Goal: Task Accomplishment & Management: Manage account settings

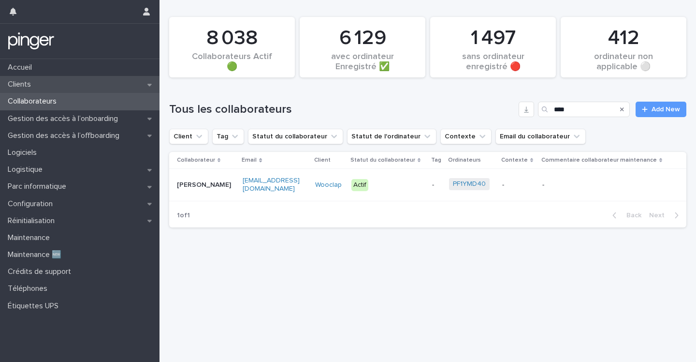
click at [58, 84] on div "Clients" at bounding box center [80, 84] width 160 height 17
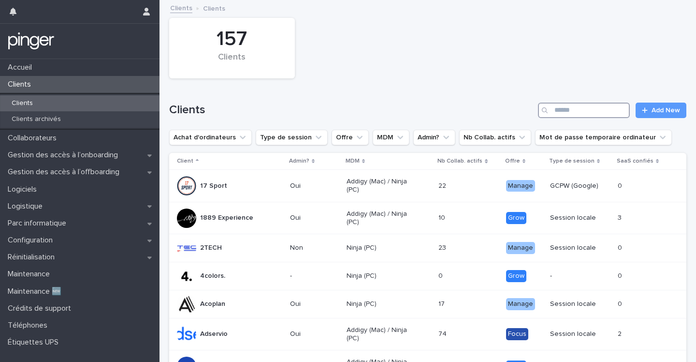
click at [606, 112] on input "Search" at bounding box center [584, 110] width 92 height 15
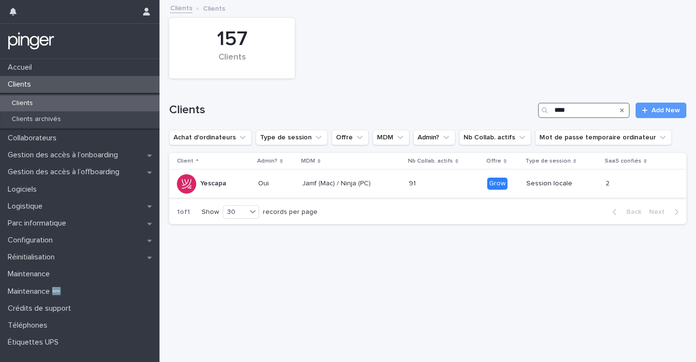
type input "****"
click at [267, 185] on p "Oui" at bounding box center [276, 183] width 36 height 8
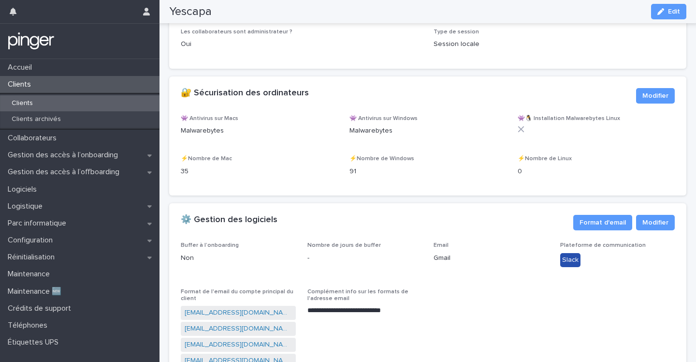
scroll to position [1077, 0]
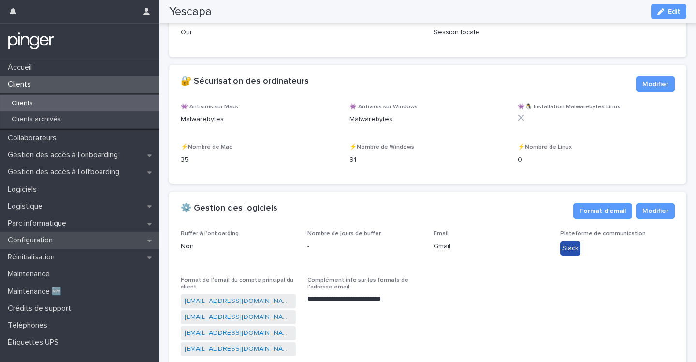
click at [86, 241] on div "Configuration" at bounding box center [80, 240] width 160 height 17
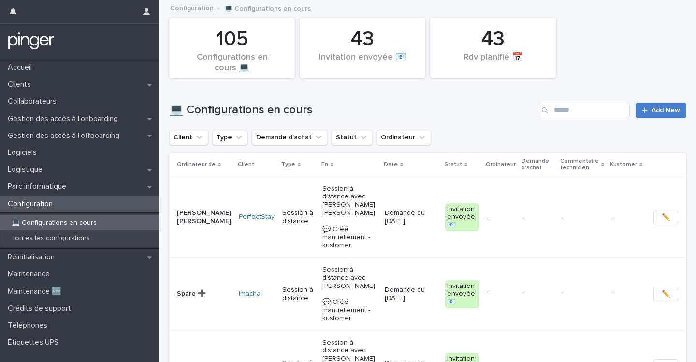
click at [659, 117] on link "Add New" at bounding box center [661, 110] width 51 height 15
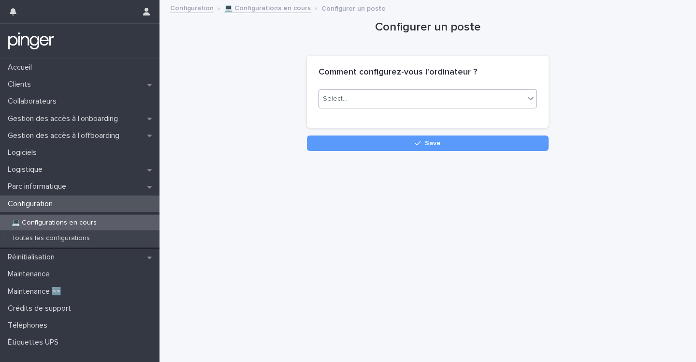
click at [472, 104] on div "Select..." at bounding box center [422, 99] width 206 height 16
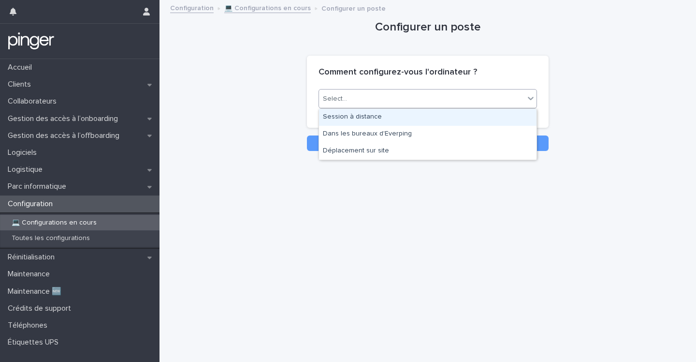
click at [229, 60] on div "Configurer un poste Loading... Saving… Loading... Saving… Loading... Saving… Co…" at bounding box center [427, 76] width 517 height 150
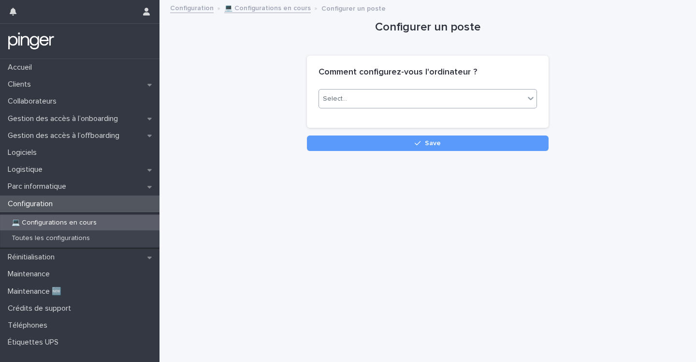
click at [389, 98] on div "Select..." at bounding box center [422, 99] width 206 height 16
click at [431, 100] on div "Select..." at bounding box center [422, 99] width 206 height 16
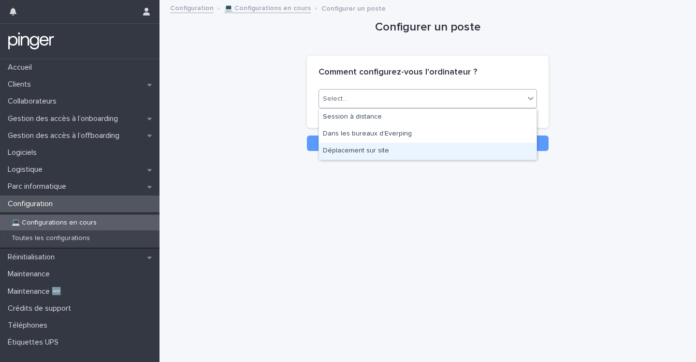
click at [435, 149] on div "Déplacement sur site" at bounding box center [428, 151] width 218 height 17
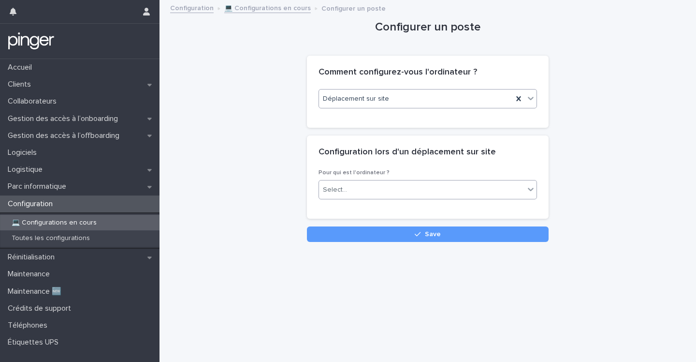
click at [425, 193] on div "Select..." at bounding box center [422, 190] width 206 height 16
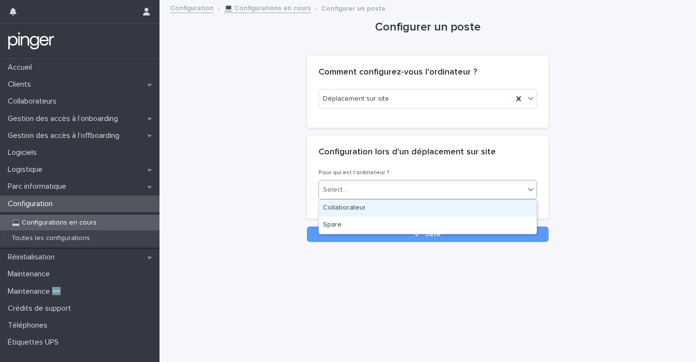
click at [249, 183] on div "Configurer un poste Loading... Saving… Loading... Saving… Loading... Saving… Co…" at bounding box center [427, 121] width 517 height 241
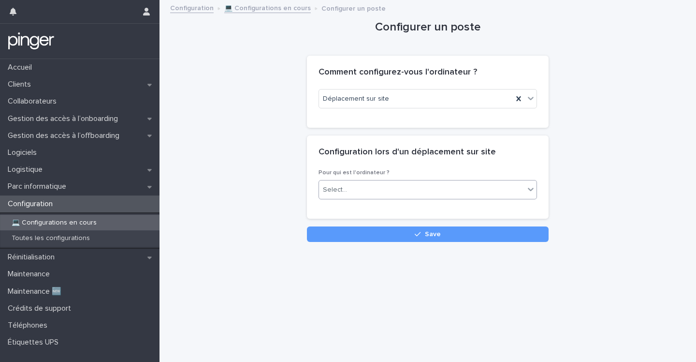
click at [408, 184] on div "Select..." at bounding box center [422, 190] width 206 height 16
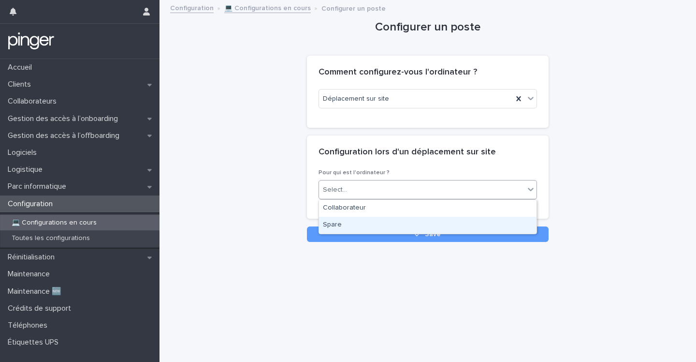
click at [414, 223] on div "Spare" at bounding box center [428, 225] width 218 height 17
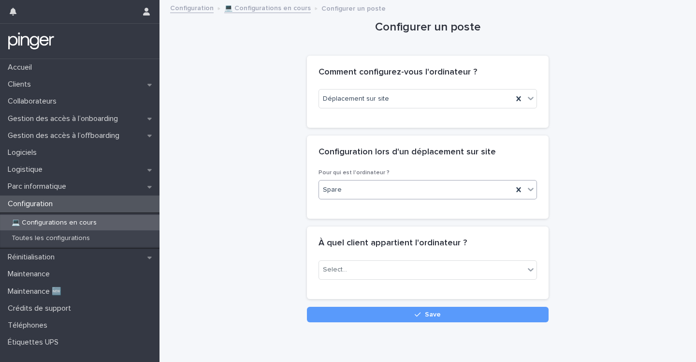
scroll to position [9, 0]
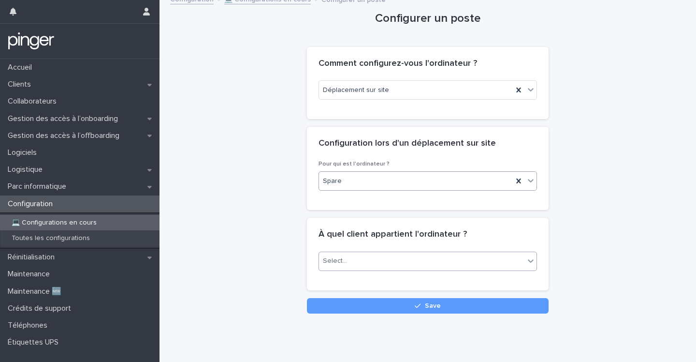
click at [430, 261] on div "Select..." at bounding box center [422, 261] width 206 height 16
click at [460, 259] on div "Select..." at bounding box center [422, 261] width 206 height 16
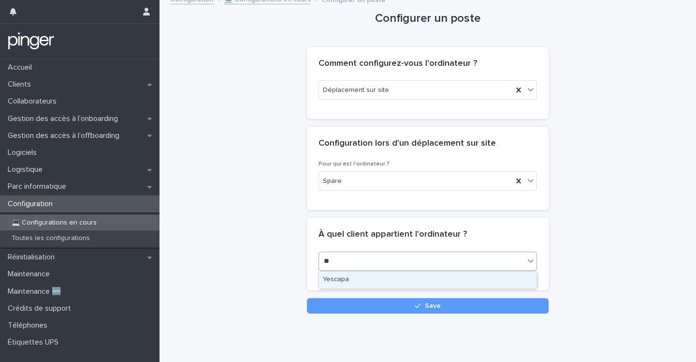
type input "***"
click at [465, 277] on div "Yescapa" at bounding box center [428, 279] width 218 height 17
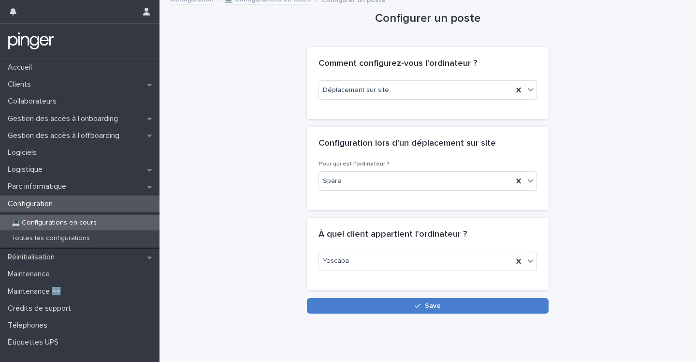
click at [480, 308] on button "Save" at bounding box center [428, 305] width 242 height 15
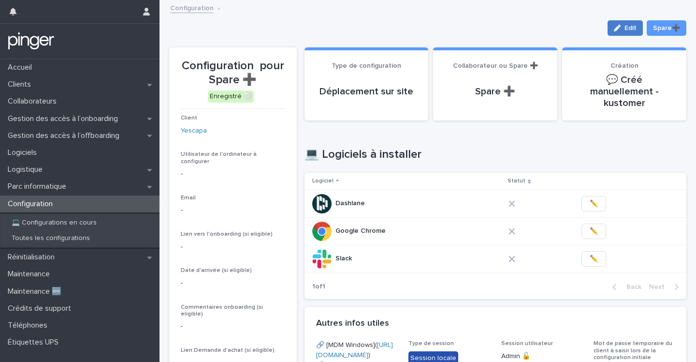
click at [621, 29] on icon "button" at bounding box center [617, 28] width 7 height 7
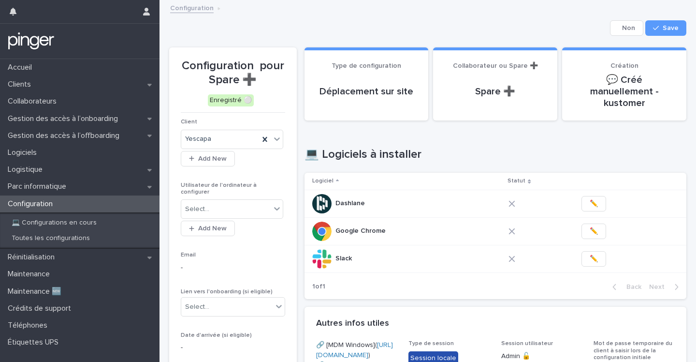
click at [625, 26] on button "Cancel" at bounding box center [626, 27] width 33 height 15
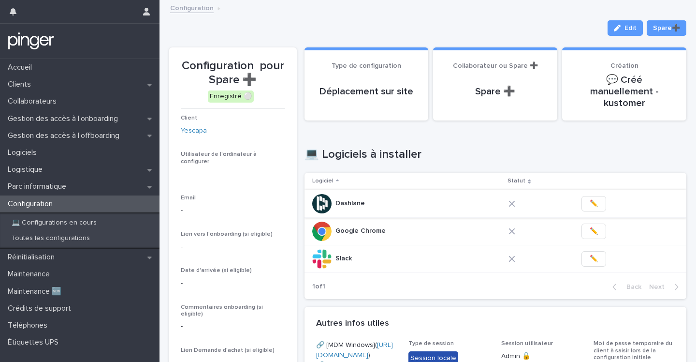
scroll to position [486, 0]
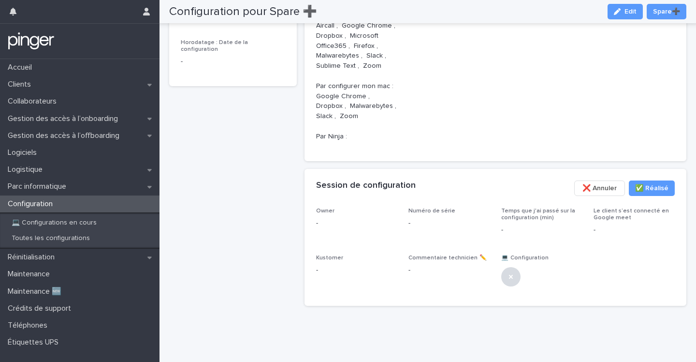
click at [596, 188] on span "❌ Annuler" at bounding box center [600, 188] width 34 height 10
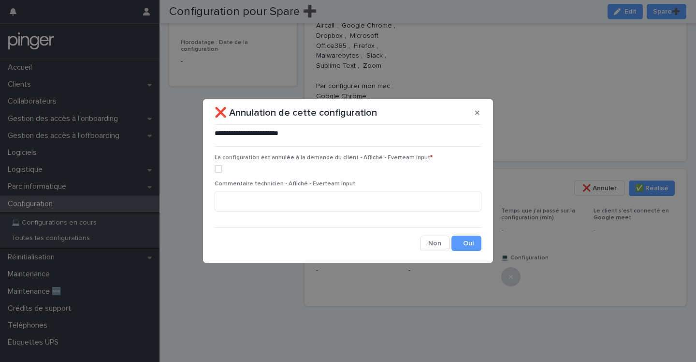
click at [225, 172] on label at bounding box center [348, 169] width 267 height 8
click at [260, 193] on textarea at bounding box center [348, 201] width 267 height 21
type textarea "**********"
click at [471, 251] on button "Save" at bounding box center [467, 243] width 30 height 15
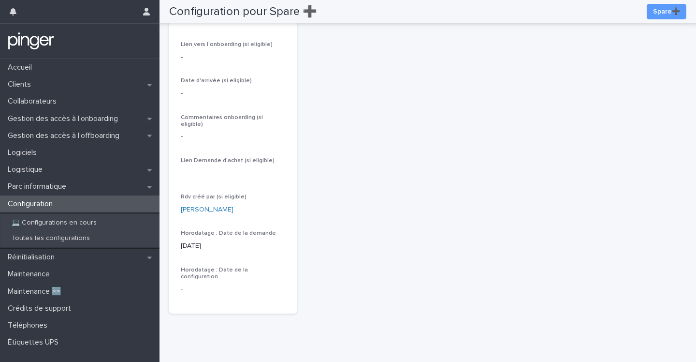
scroll to position [169, 0]
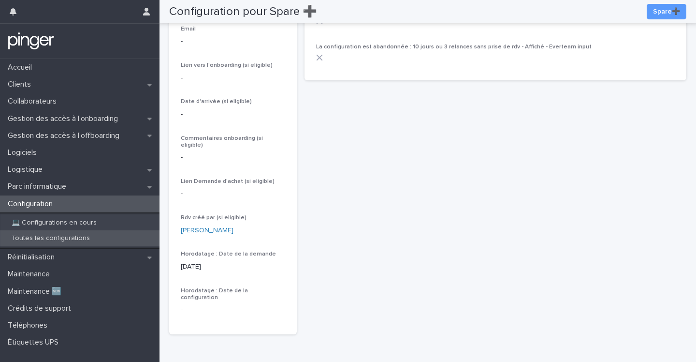
click at [103, 242] on div "Toutes les configurations" at bounding box center [80, 238] width 160 height 16
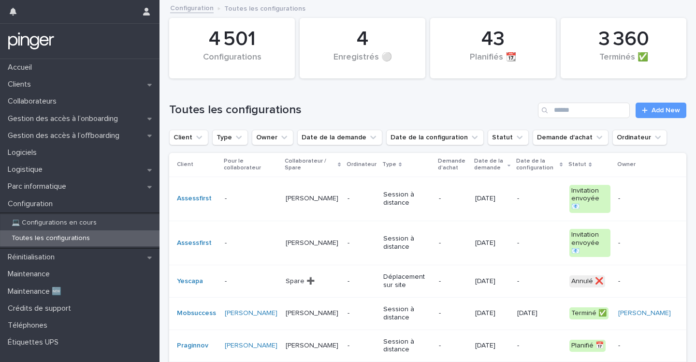
click at [237, 194] on p "-" at bounding box center [251, 198] width 53 height 8
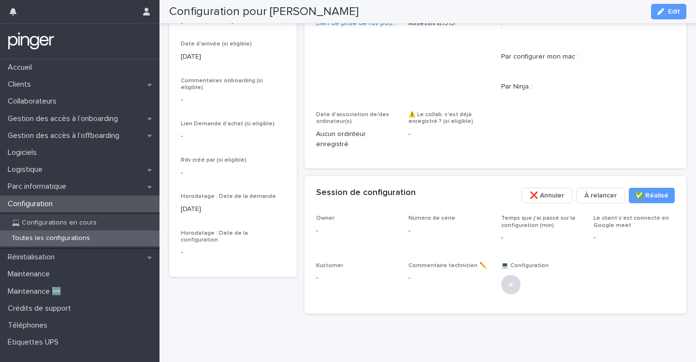
scroll to position [226, 0]
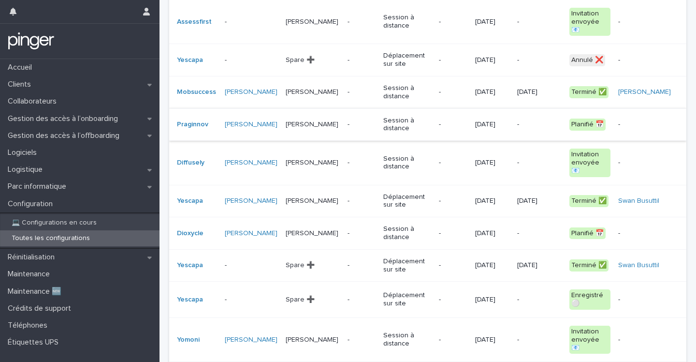
scroll to position [223, 0]
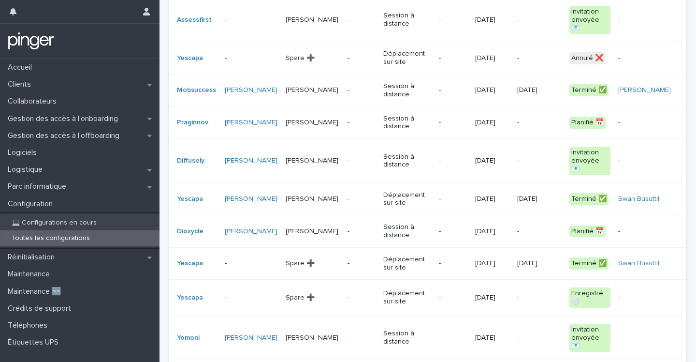
click at [330, 118] on p "[PERSON_NAME]" at bounding box center [313, 122] width 54 height 8
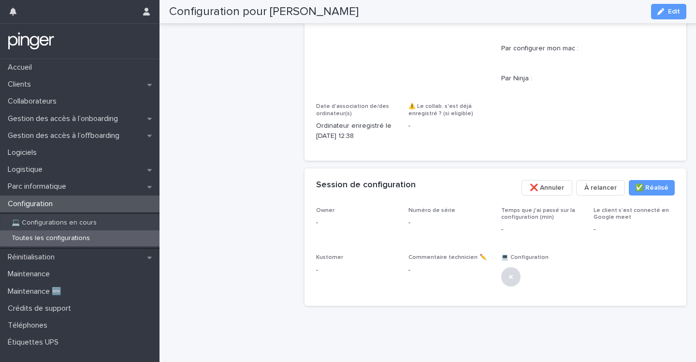
scroll to position [551, 0]
click at [654, 187] on span "✅​ Réalisé" at bounding box center [651, 188] width 33 height 10
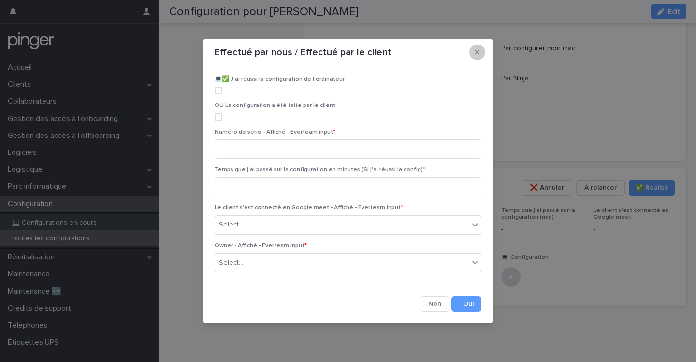
click at [478, 52] on icon "button" at bounding box center [477, 52] width 4 height 7
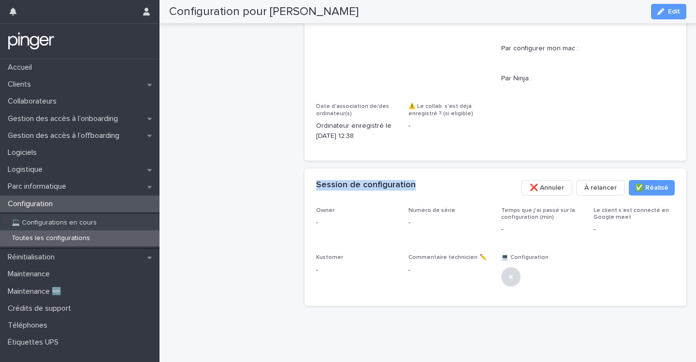
drag, startPoint x: 316, startPoint y: 184, endPoint x: 437, endPoint y: 184, distance: 120.9
click at [437, 184] on div "Session de configuration •••" at bounding box center [415, 185] width 198 height 11
copy h2 "Session de configuration"
click at [655, 190] on span "✅​ Réalisé" at bounding box center [651, 188] width 33 height 10
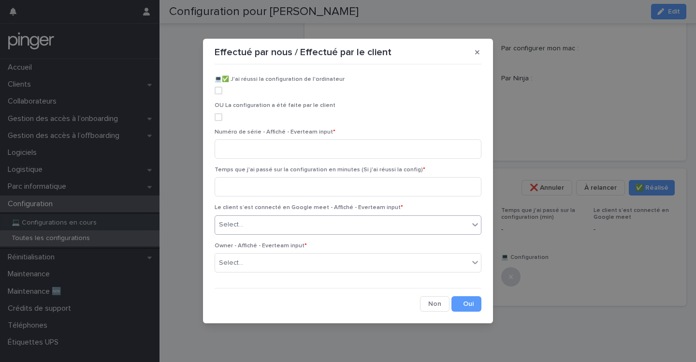
click at [356, 229] on div "Select..." at bounding box center [342, 225] width 254 height 16
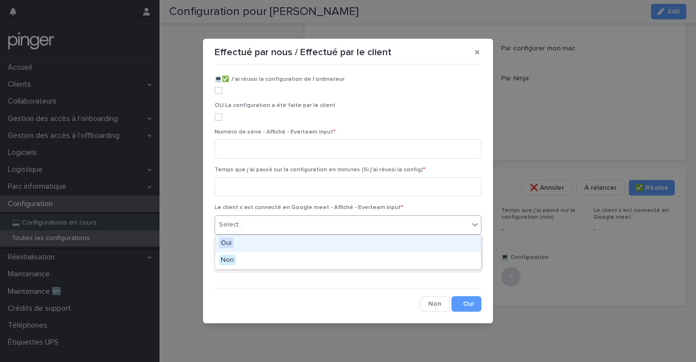
click at [329, 225] on div "Select..." at bounding box center [342, 225] width 254 height 16
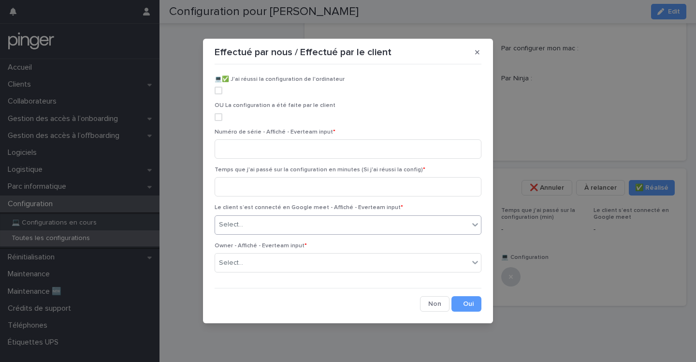
click at [143, 124] on div "Effectué par nous / Effectué par le client 💻​✅​ J'ai réussi la configuration de…" at bounding box center [348, 181] width 696 height 362
click at [476, 56] on button "button" at bounding box center [478, 51] width 16 height 15
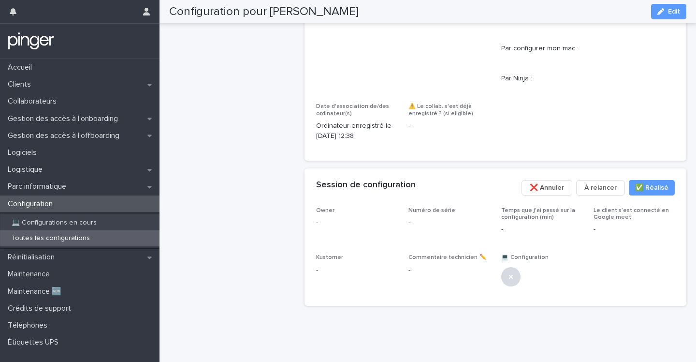
click at [68, 236] on p "Toutes les configurations" at bounding box center [51, 238] width 94 height 8
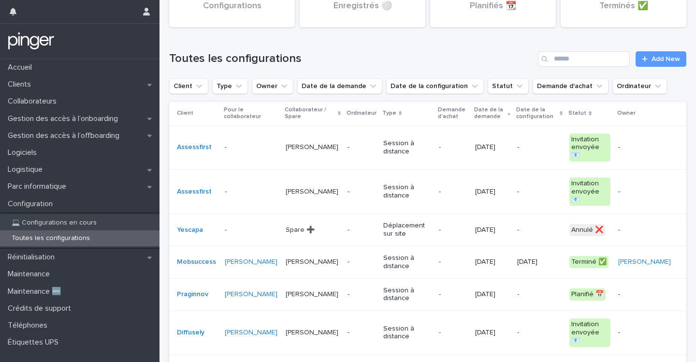
click at [328, 226] on p "Spare ➕" at bounding box center [313, 230] width 54 height 8
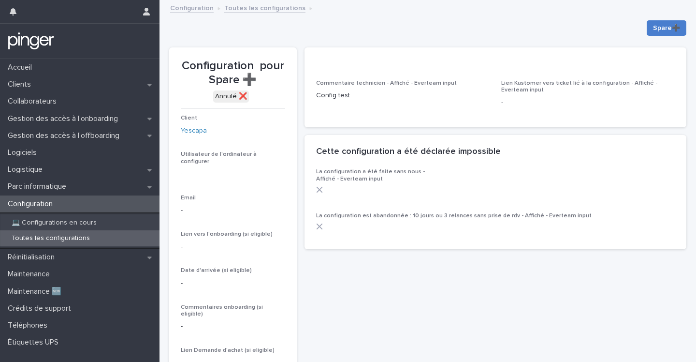
click at [663, 23] on span "Spare➕" at bounding box center [666, 28] width 27 height 10
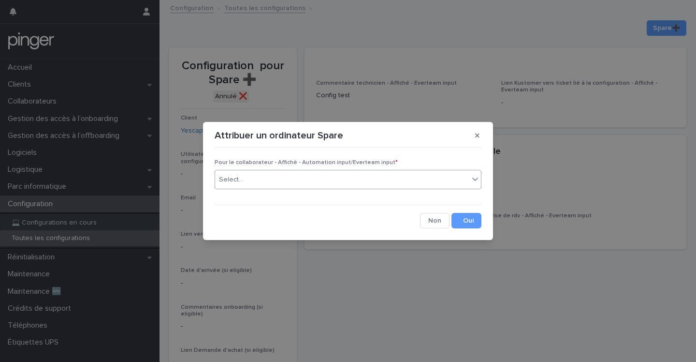
click at [431, 176] on div "Select..." at bounding box center [342, 180] width 254 height 16
click at [479, 136] on icon "button" at bounding box center [477, 135] width 4 height 4
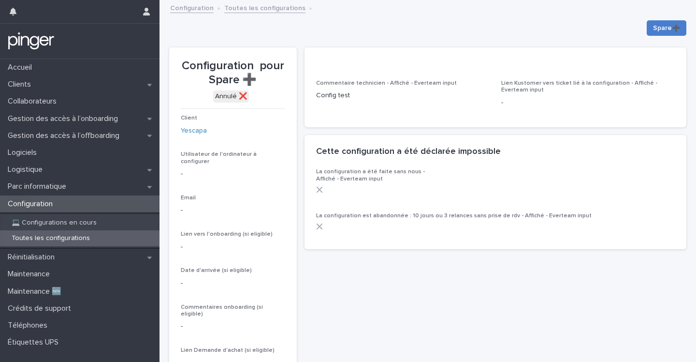
click at [663, 34] on button "Spare➕" at bounding box center [667, 27] width 40 height 15
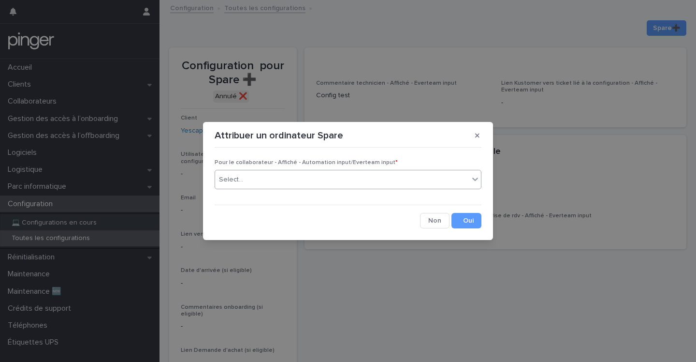
click at [386, 180] on div "Select..." at bounding box center [342, 180] width 254 height 16
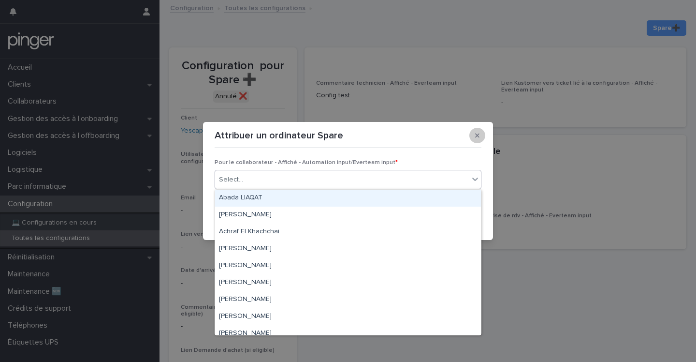
click at [475, 136] on icon "button" at bounding box center [477, 135] width 4 height 4
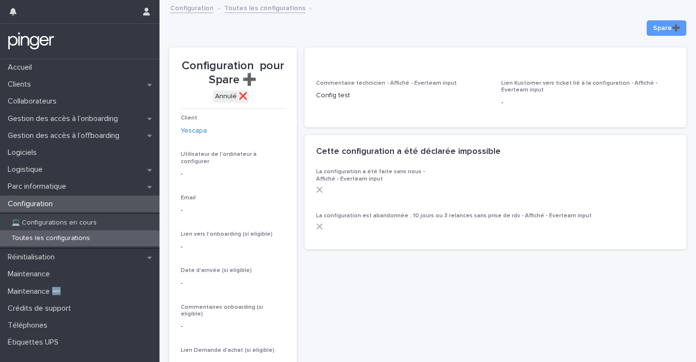
click at [180, 8] on link "Configuration" at bounding box center [192, 7] width 44 height 11
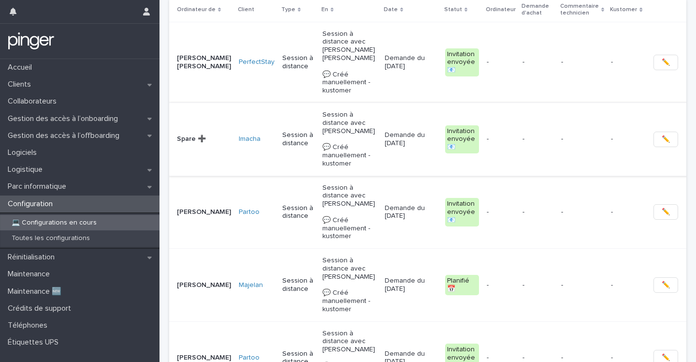
scroll to position [156, 0]
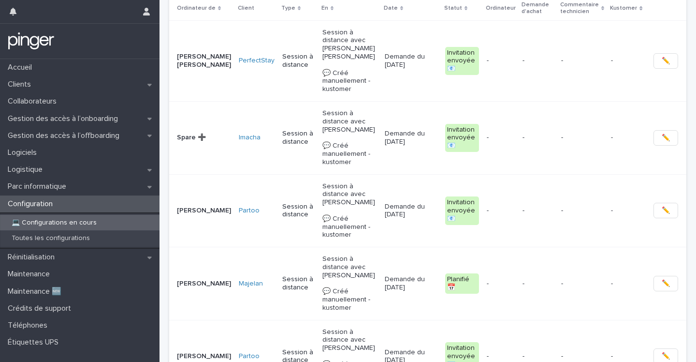
click at [284, 145] on p "Session à distance" at bounding box center [298, 138] width 32 height 16
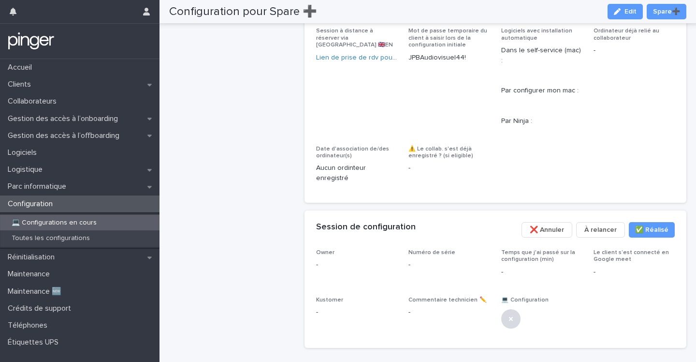
scroll to position [722, 0]
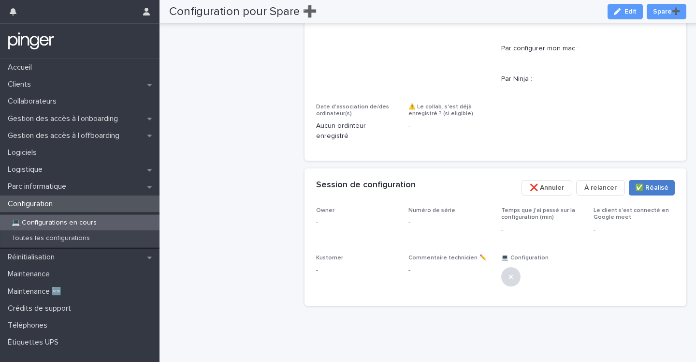
click at [646, 189] on span "✅​ Réalisé" at bounding box center [651, 188] width 33 height 10
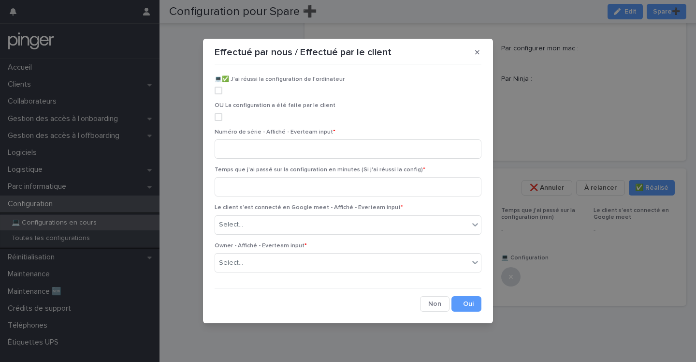
click at [170, 208] on div "Effectué par nous / Effectué par le client 💻​✅​ J'ai réussi la configuration de…" at bounding box center [348, 181] width 696 height 362
click at [476, 56] on button "button" at bounding box center [478, 51] width 16 height 15
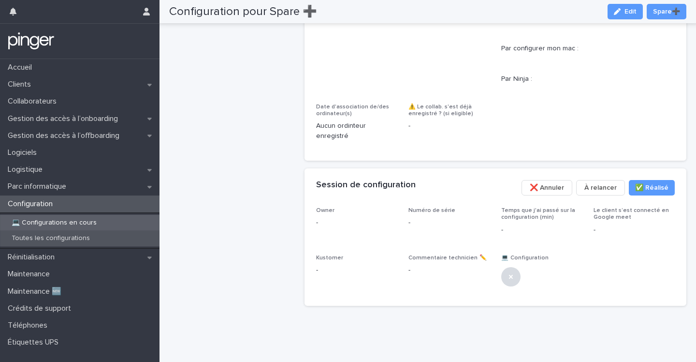
click at [71, 243] on div "Toutes les configurations" at bounding box center [80, 238] width 160 height 16
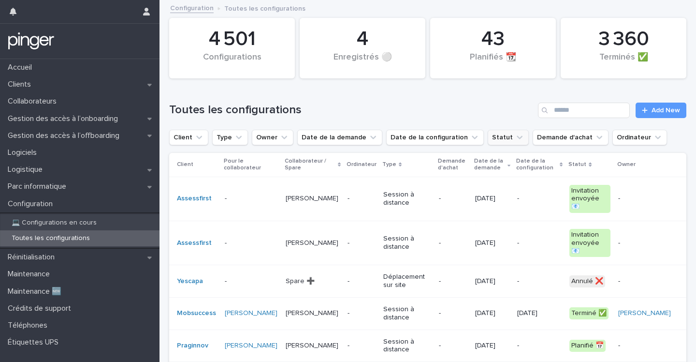
click at [511, 143] on button "Statut" at bounding box center [508, 137] width 41 height 15
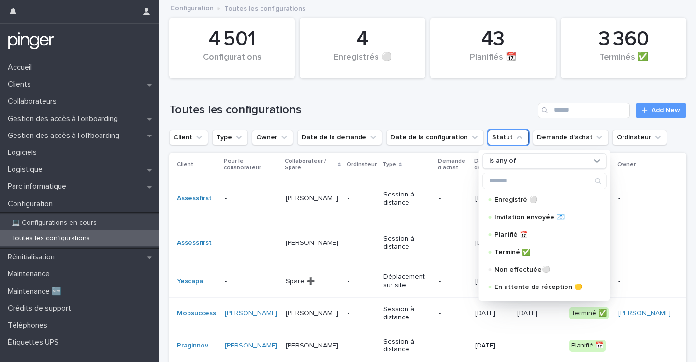
click at [489, 92] on div "Toutes les configurations Add New" at bounding box center [427, 106] width 517 height 46
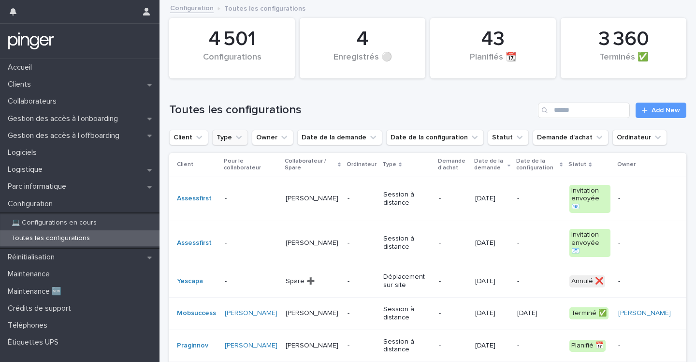
click at [218, 135] on button "Type" at bounding box center [230, 137] width 36 height 15
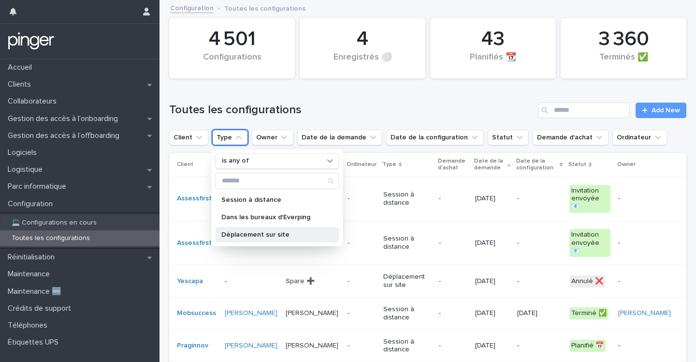
click at [295, 232] on p "Déplacement sur site" at bounding box center [272, 234] width 103 height 7
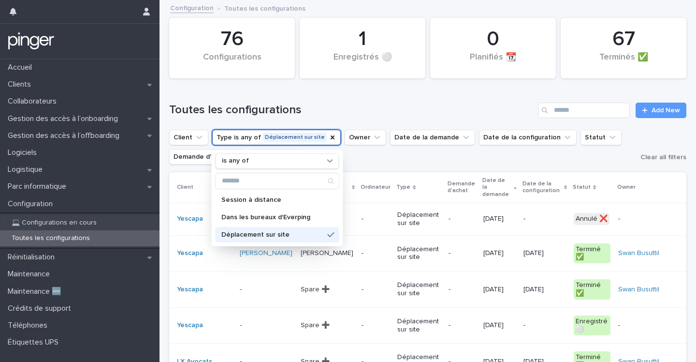
click at [379, 105] on h1 "Toutes les configurations" at bounding box center [351, 110] width 365 height 14
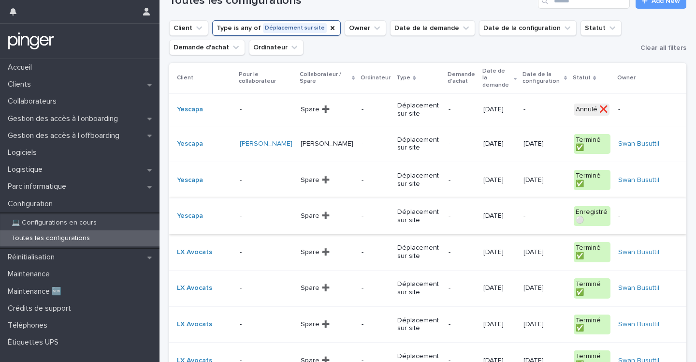
scroll to position [116, 0]
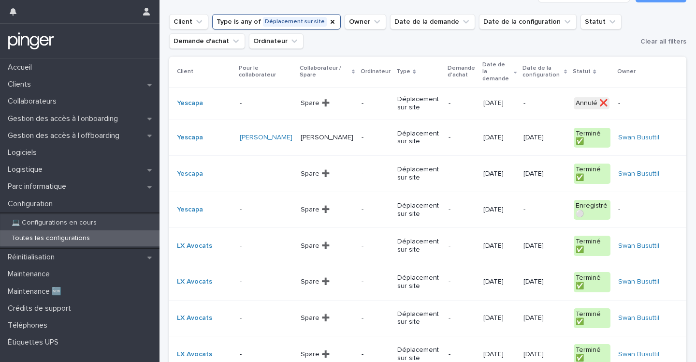
click at [345, 135] on td "[PERSON_NAME]" at bounding box center [327, 137] width 61 height 36
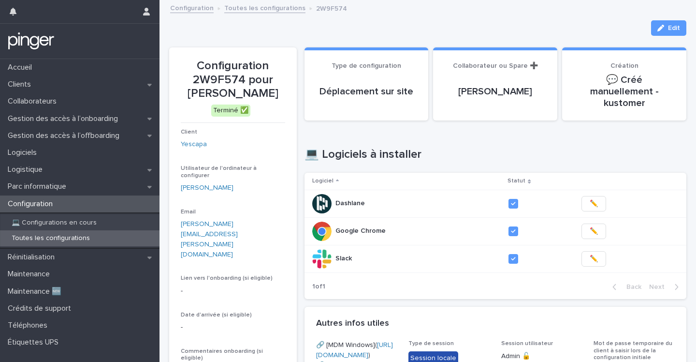
scroll to position [490, 0]
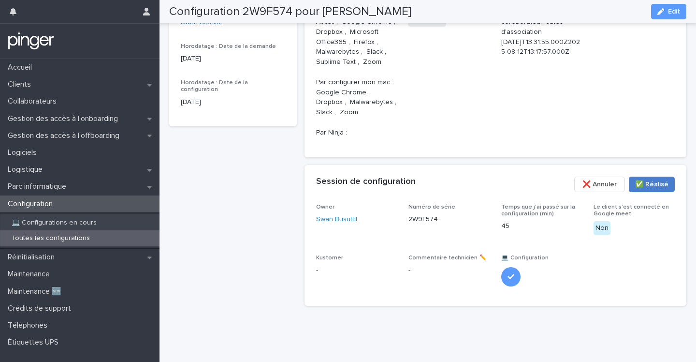
click at [657, 181] on span "✅​ Réalisé" at bounding box center [651, 184] width 33 height 10
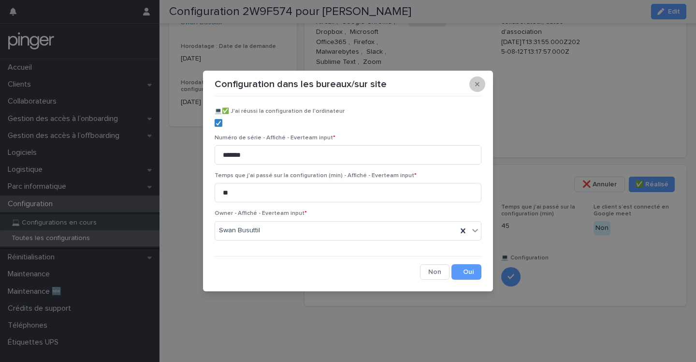
click at [479, 85] on icon "button" at bounding box center [477, 84] width 4 height 7
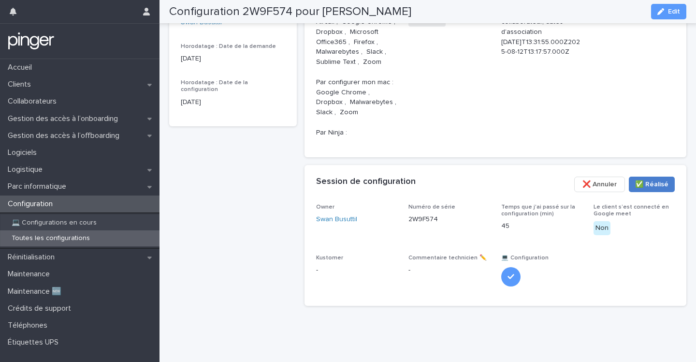
click at [648, 183] on span "✅​ Réalisé" at bounding box center [651, 184] width 33 height 10
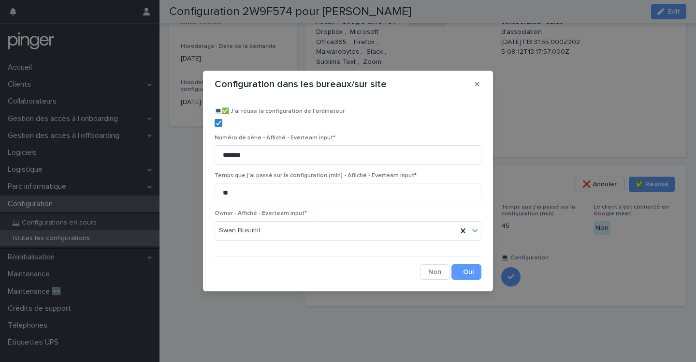
click at [143, 38] on div "Configuration dans les bureaux/sur site ​💻​✅​ J'ai réussi la configuration de l…" at bounding box center [348, 181] width 696 height 362
